Goal: Go to known website: Go to known website

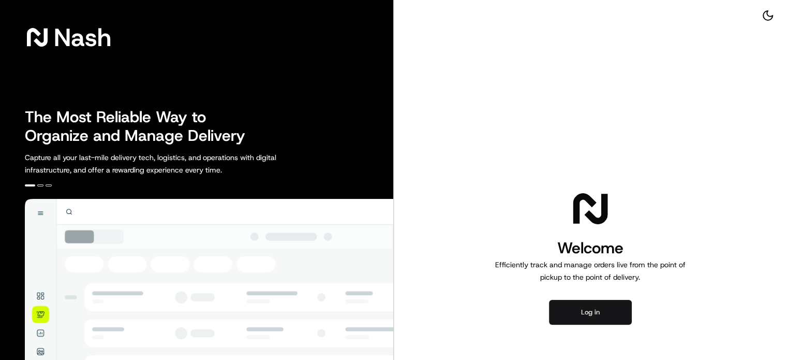
click at [596, 314] on button "Log in" at bounding box center [590, 312] width 83 height 25
